Goal: Use online tool/utility: Use online tool/utility

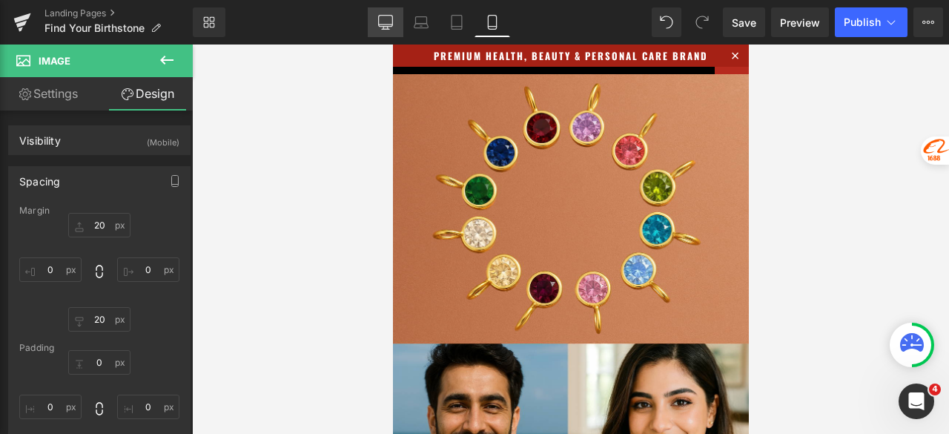
click at [386, 28] on icon at bounding box center [385, 22] width 15 height 15
type input "0"
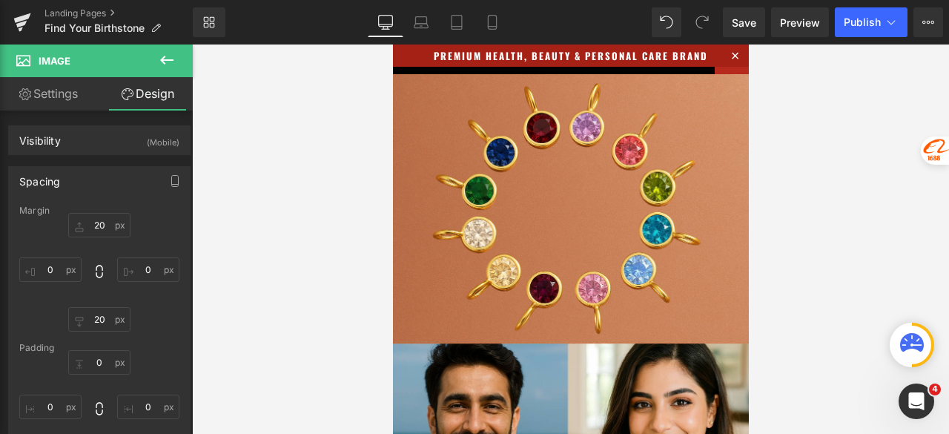
type input "0"
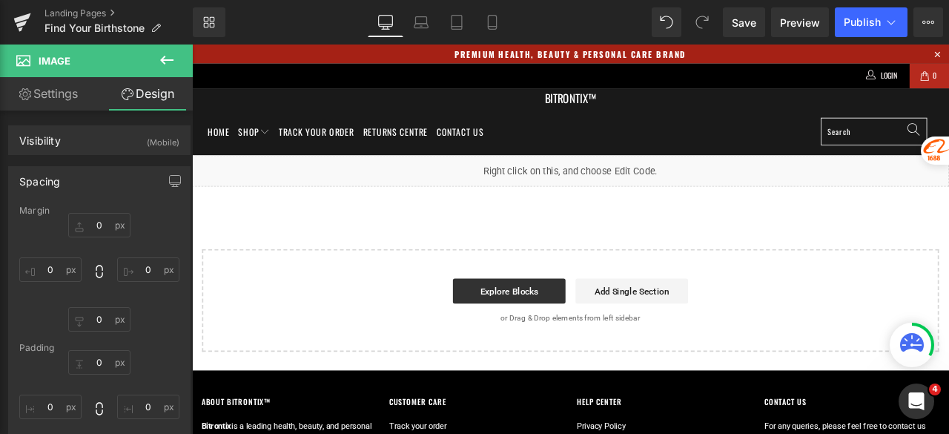
click at [173, 58] on icon at bounding box center [167, 60] width 18 height 18
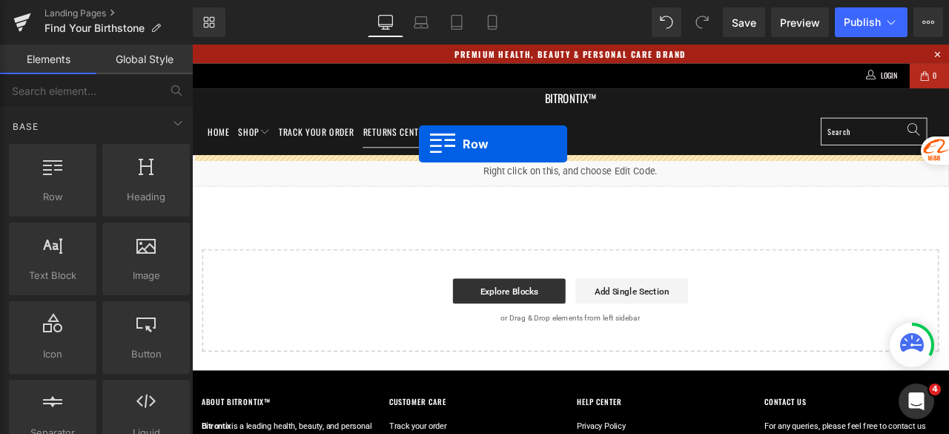
drag, startPoint x: 261, startPoint y: 232, endPoint x: 461, endPoint y: 162, distance: 211.9
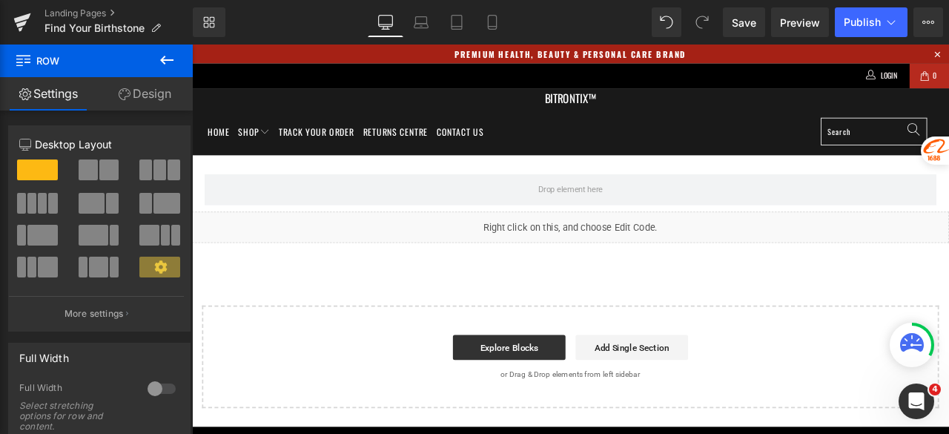
click at [191, 59] on button at bounding box center [167, 60] width 52 height 33
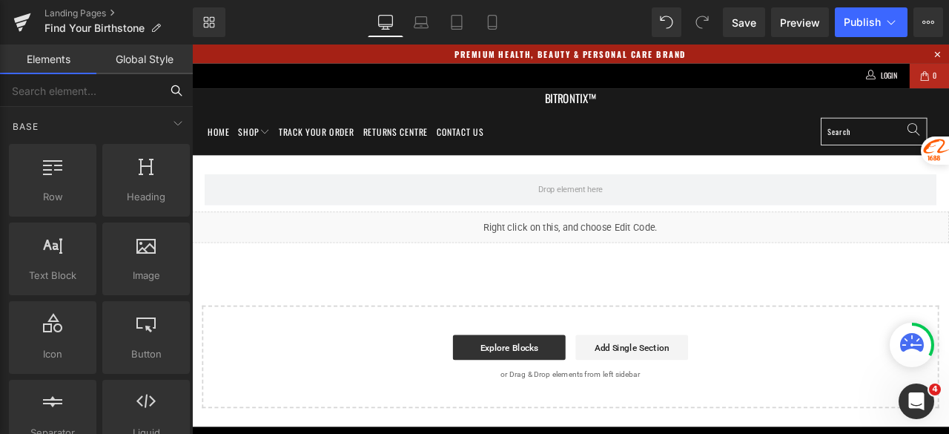
click at [111, 99] on input "text" at bounding box center [80, 90] width 160 height 33
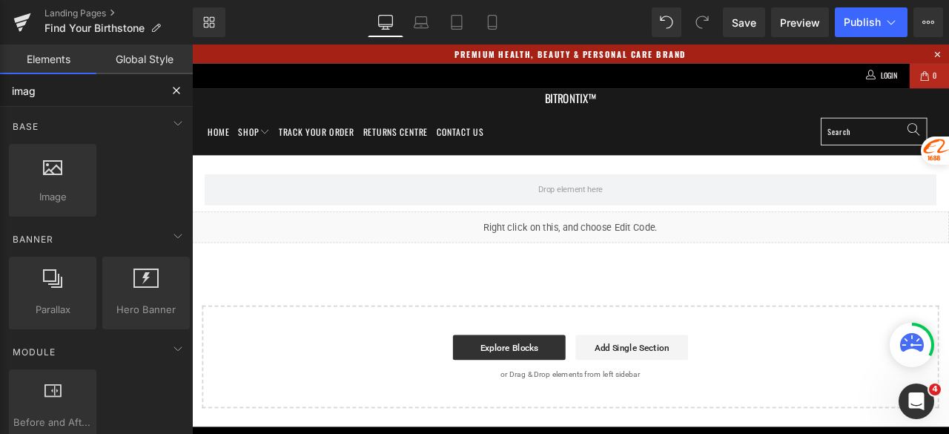
type input "image"
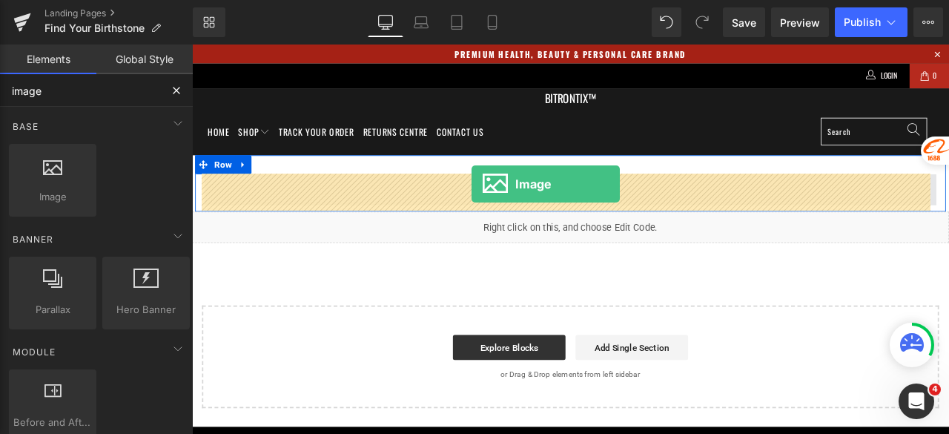
drag, startPoint x: 239, startPoint y: 219, endPoint x: 523, endPoint y: 210, distance: 284.8
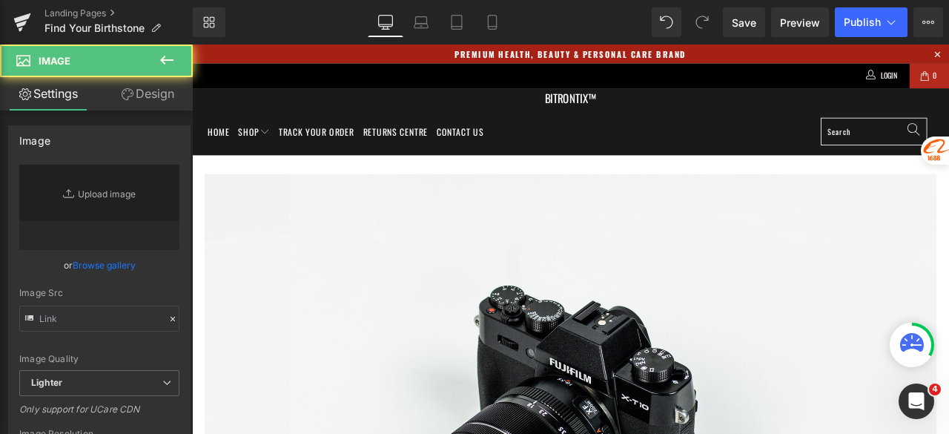
type input "//[DOMAIN_NAME][URL]"
